Goal: Navigation & Orientation: Understand site structure

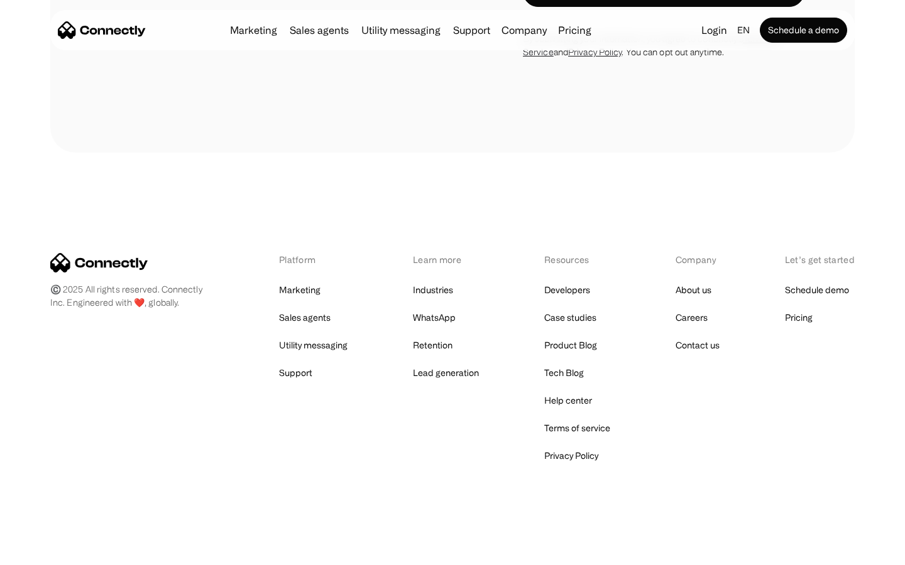
scroll to position [4930, 0]
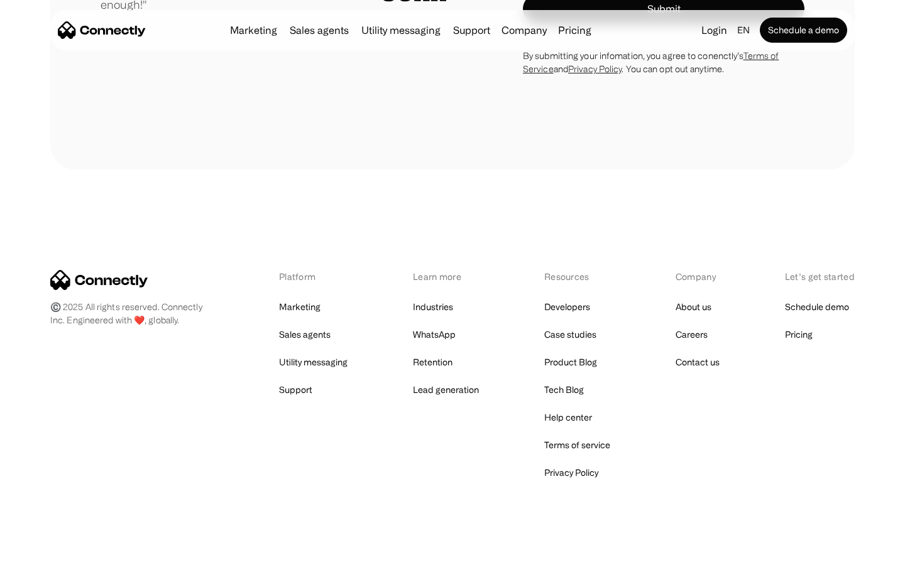
scroll to position [3499, 0]
